Goal: Find specific page/section: Find specific page/section

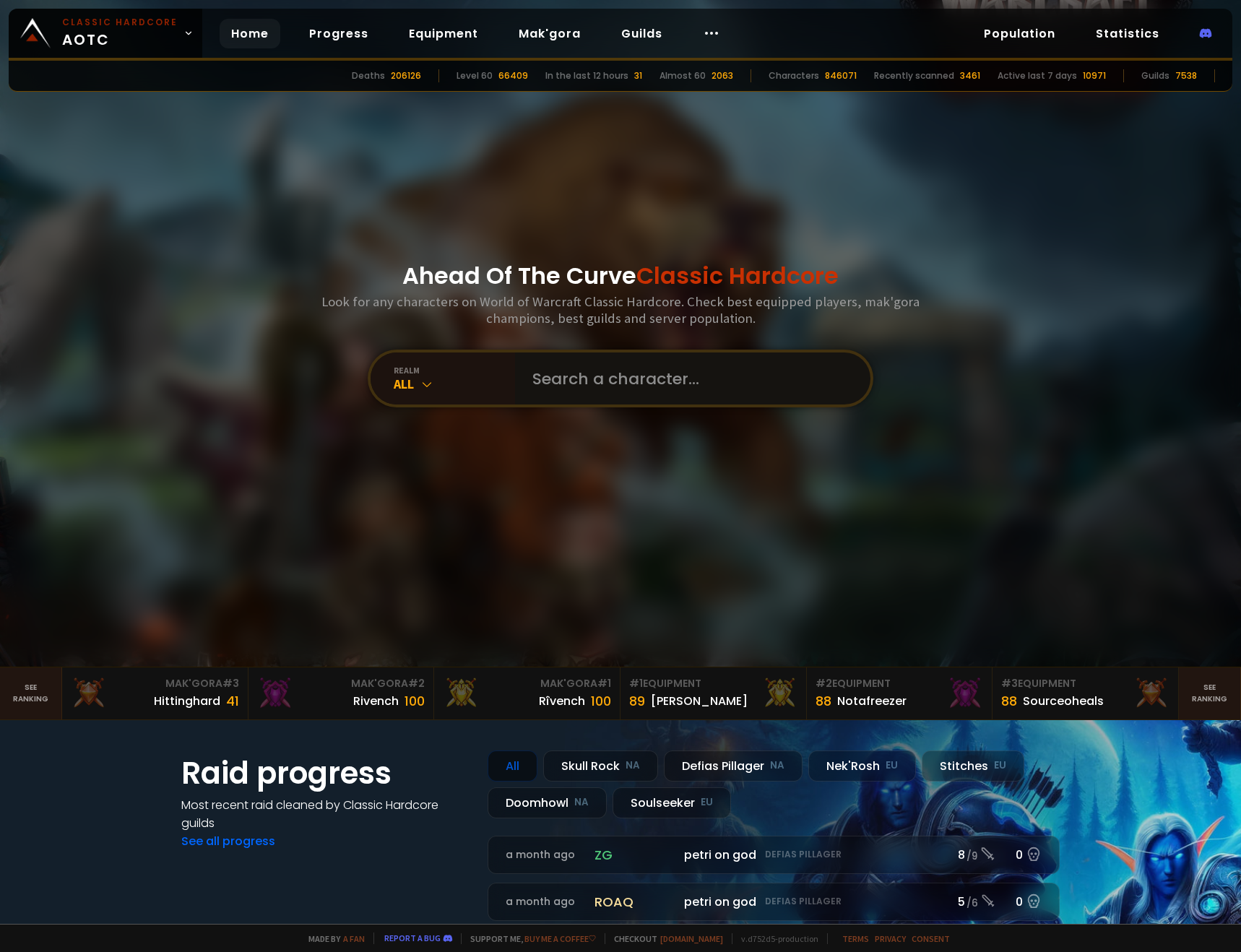
click at [549, 386] on input "text" at bounding box center [688, 378] width 330 height 52
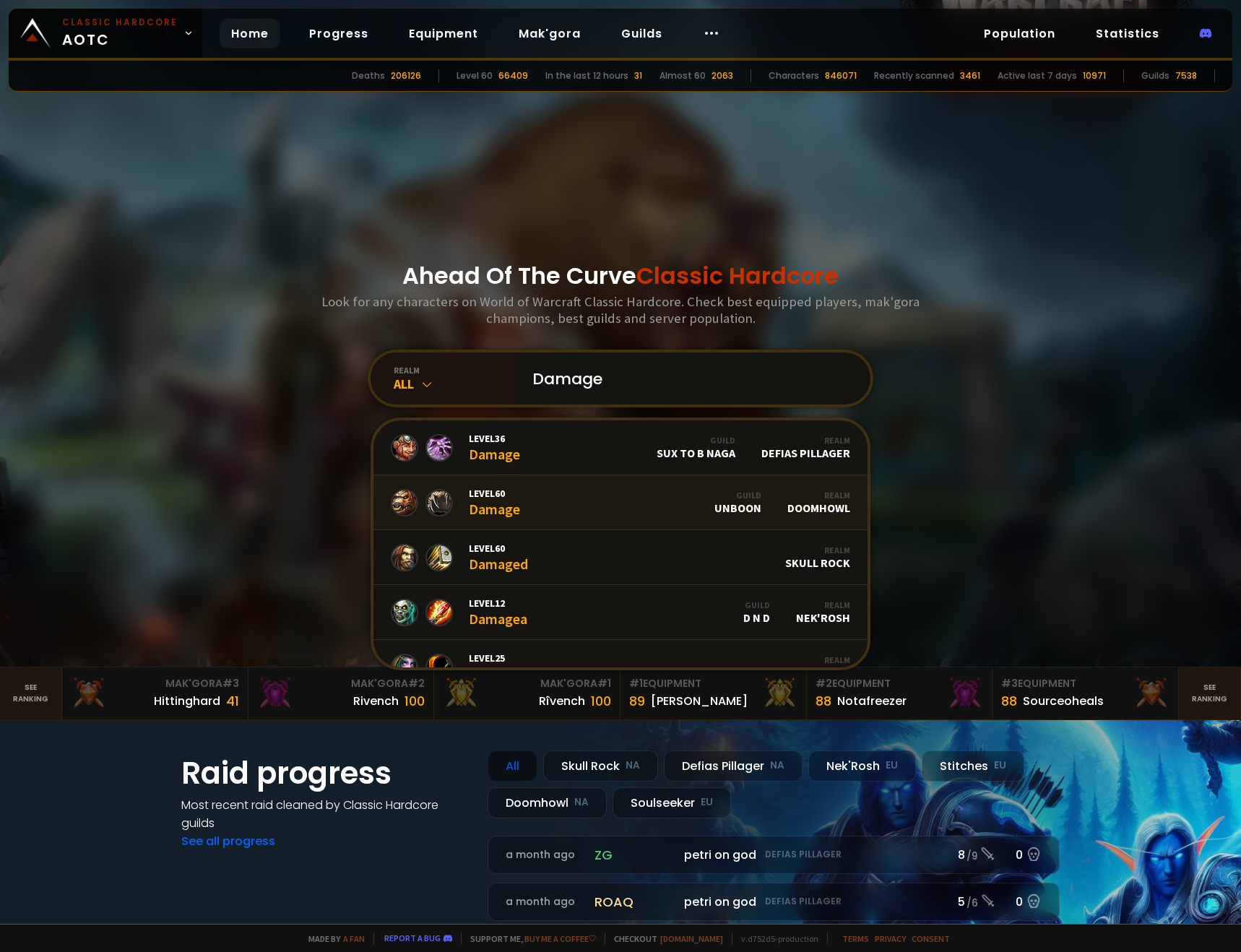
type input "Damage"
click at [540, 508] on link "Level 60 Damage Guild Unboon Realm Doomhowl" at bounding box center [620, 502] width 494 height 55
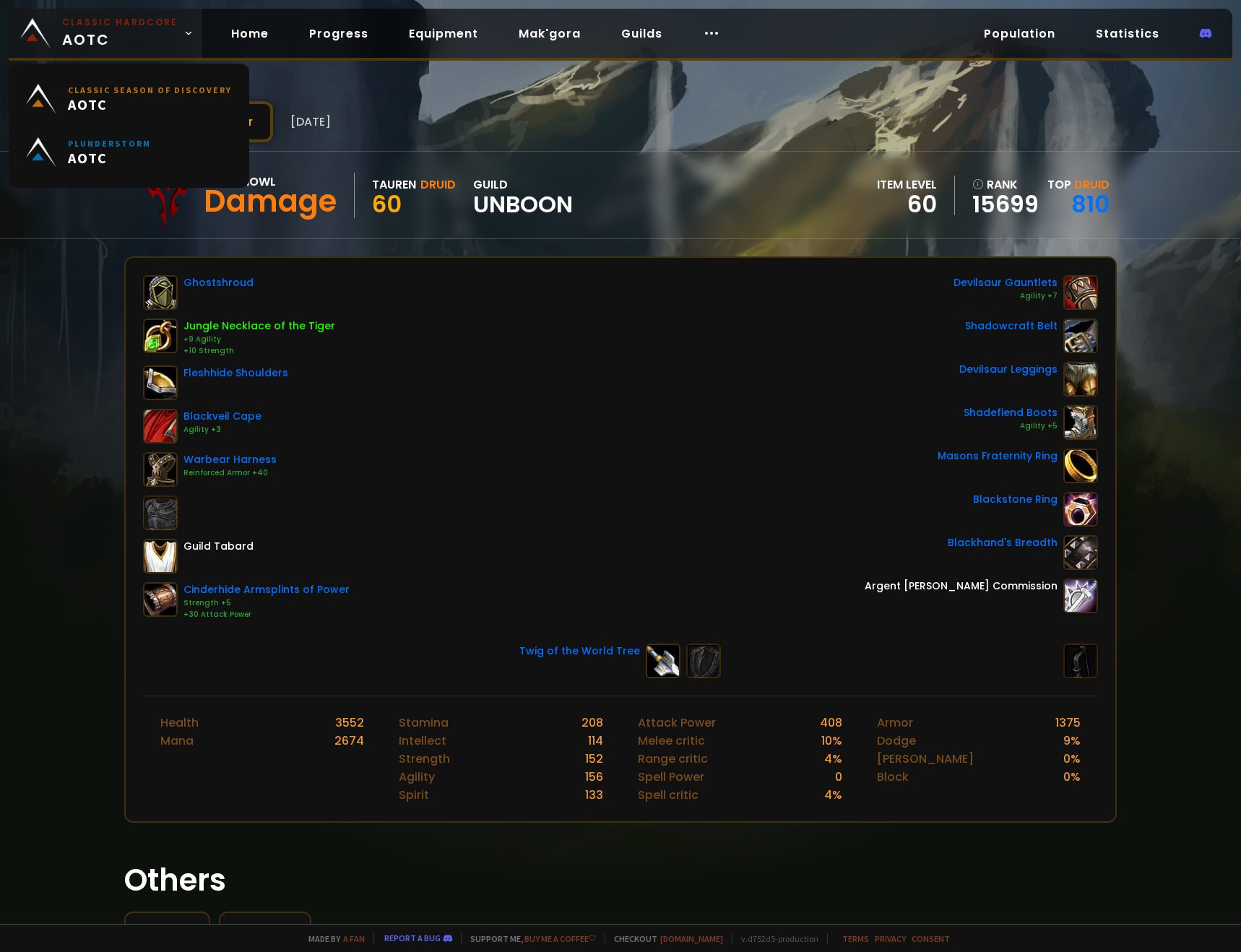
click at [59, 33] on link "Classic Hardcore AOTC" at bounding box center [106, 33] width 193 height 49
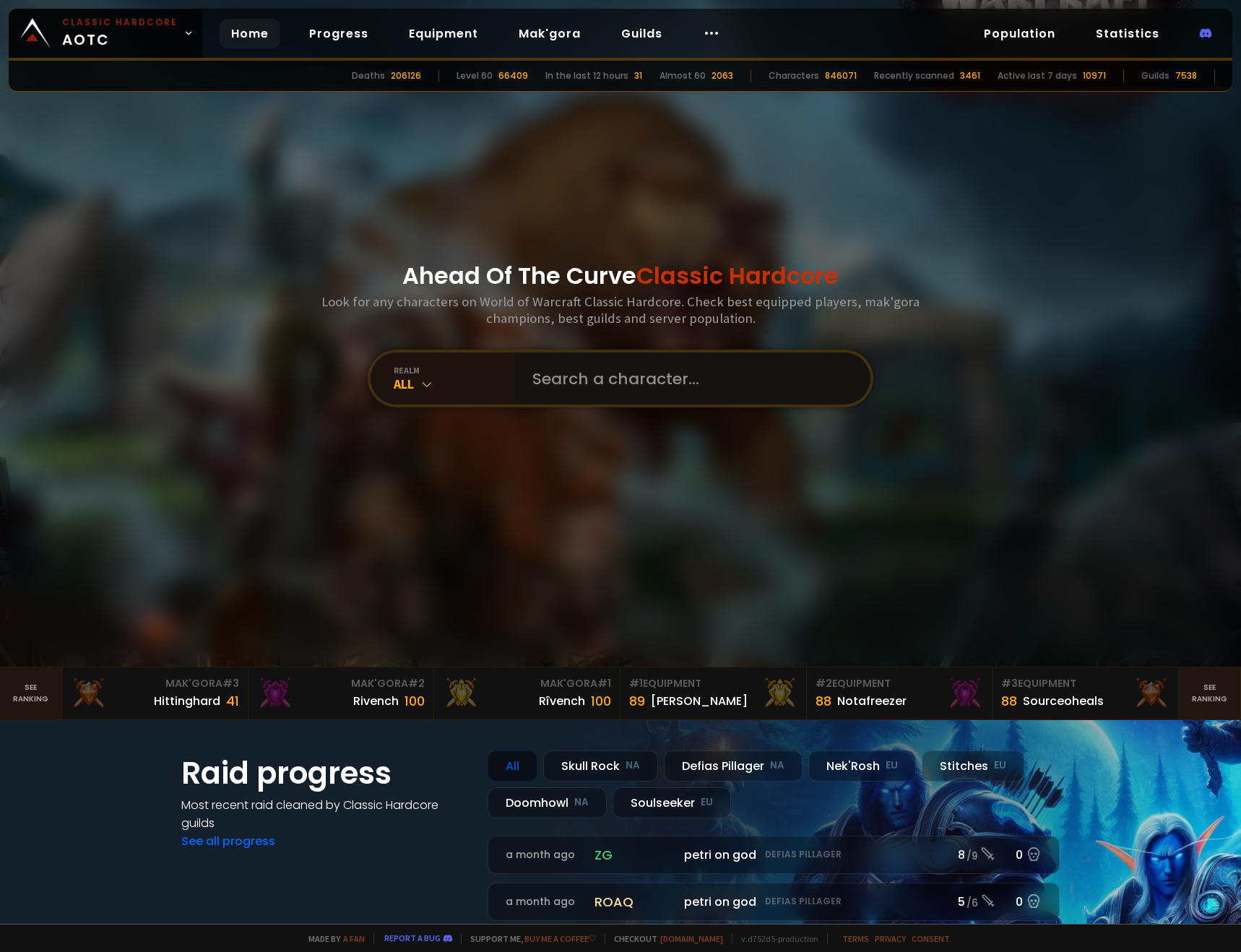
click at [623, 392] on input "text" at bounding box center [688, 378] width 330 height 52
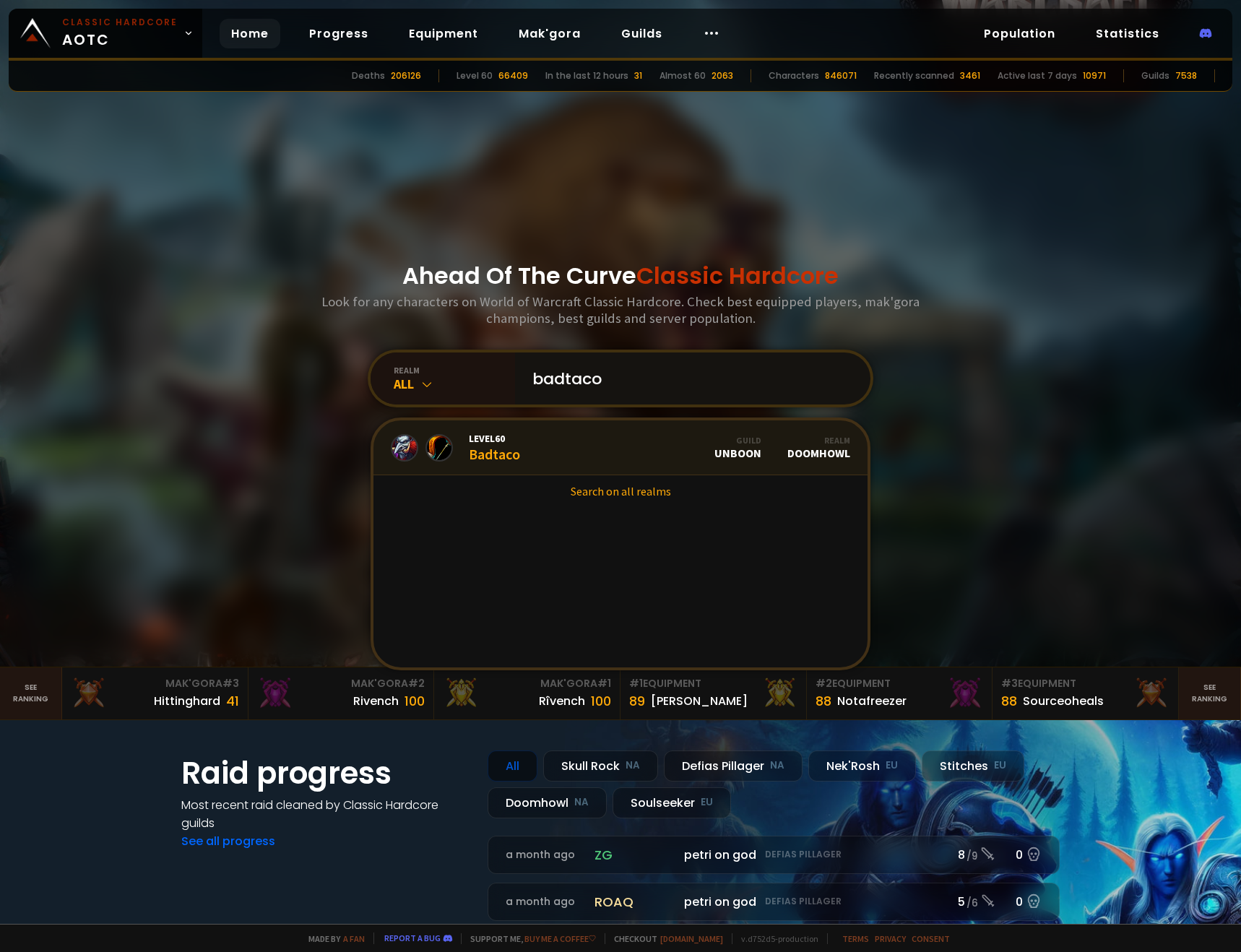
type input "badtaco"
click at [573, 444] on link "Level 60 Badtaco Guild Unboon Realm Doomhowl" at bounding box center [620, 447] width 494 height 55
